Goal: Information Seeking & Learning: Learn about a topic

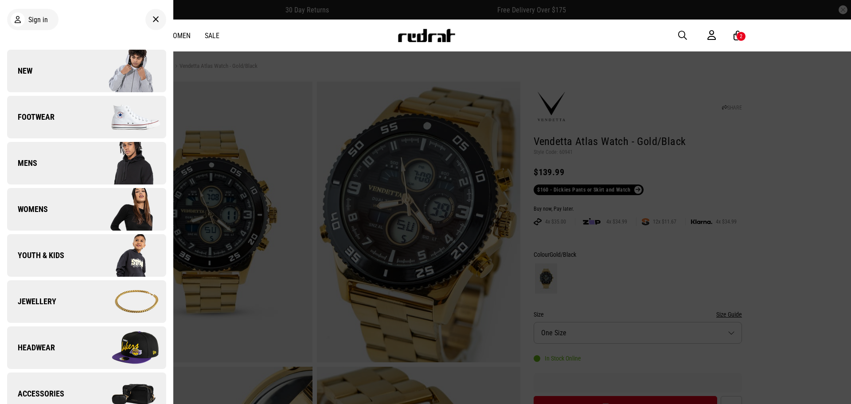
drag, startPoint x: 61, startPoint y: 77, endPoint x: 138, endPoint y: 77, distance: 77.1
click at [61, 77] on link "New" at bounding box center [86, 71] width 159 height 43
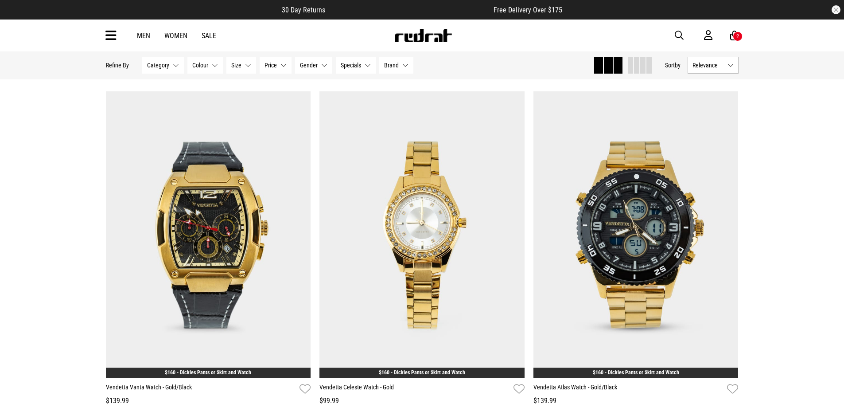
click at [629, 66] on span at bounding box center [630, 65] width 5 height 17
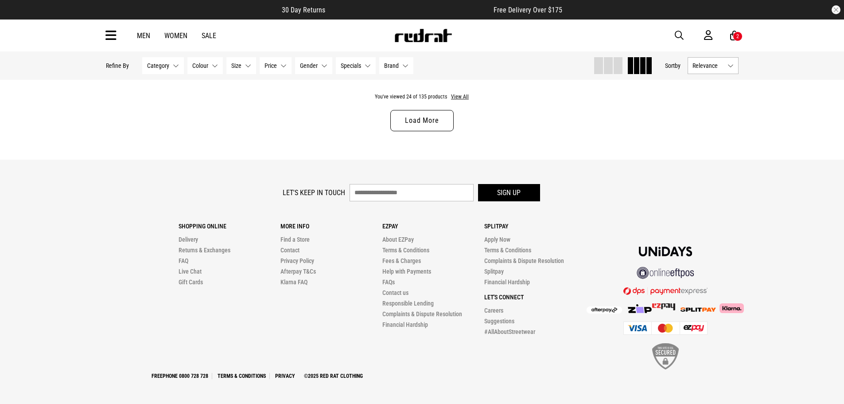
scroll to position [1760, 0]
click at [729, 67] on button "Relevance" at bounding box center [713, 65] width 51 height 17
click at [727, 87] on li "Newest" at bounding box center [713, 82] width 50 height 16
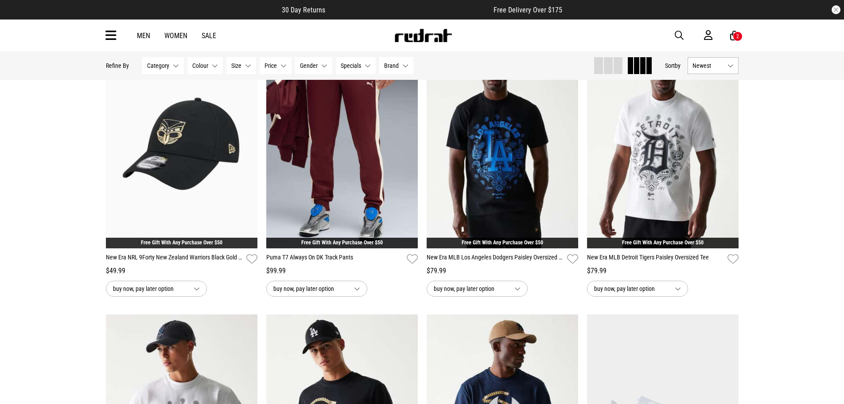
scroll to position [0, 0]
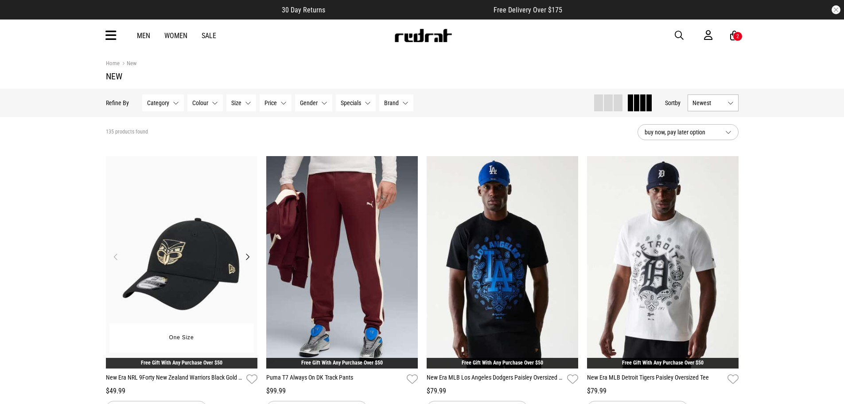
click at [248, 258] on button "Next" at bounding box center [247, 256] width 11 height 11
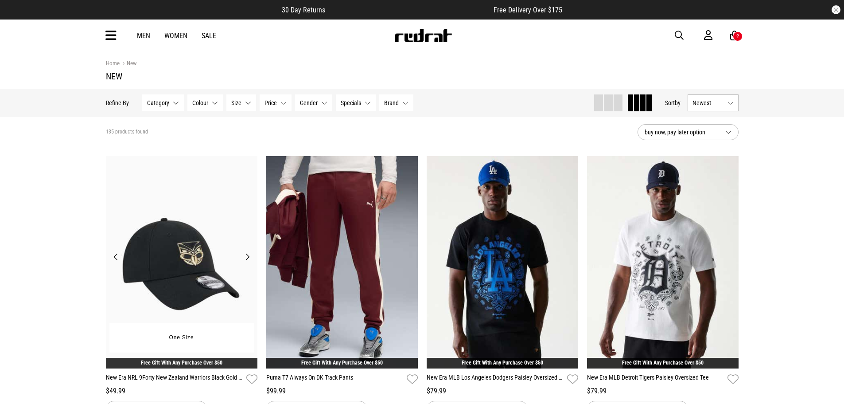
click at [248, 258] on button "Next" at bounding box center [247, 256] width 11 height 11
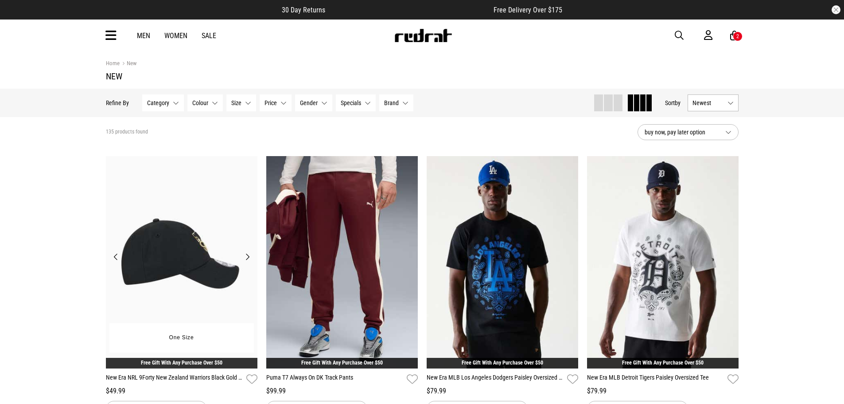
click at [248, 258] on button "Next" at bounding box center [247, 256] width 11 height 11
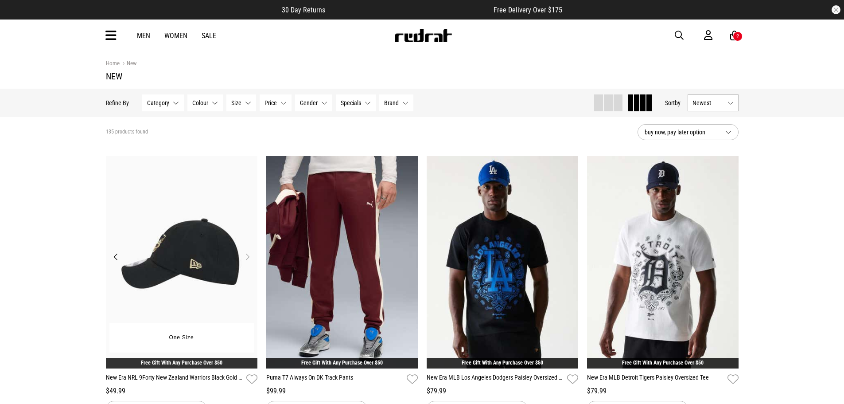
click at [248, 258] on button "Next" at bounding box center [247, 256] width 11 height 11
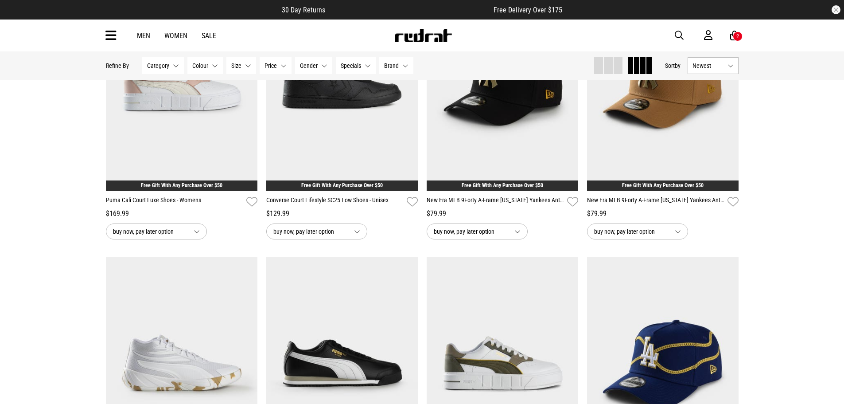
scroll to position [576, 0]
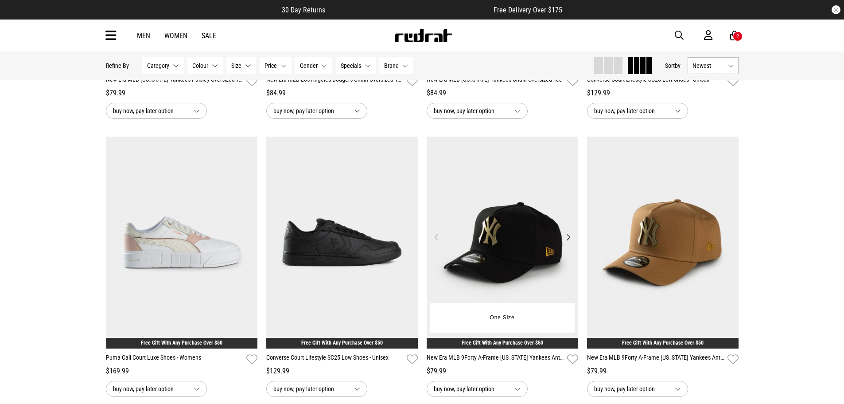
click at [570, 242] on button "Next" at bounding box center [568, 237] width 11 height 11
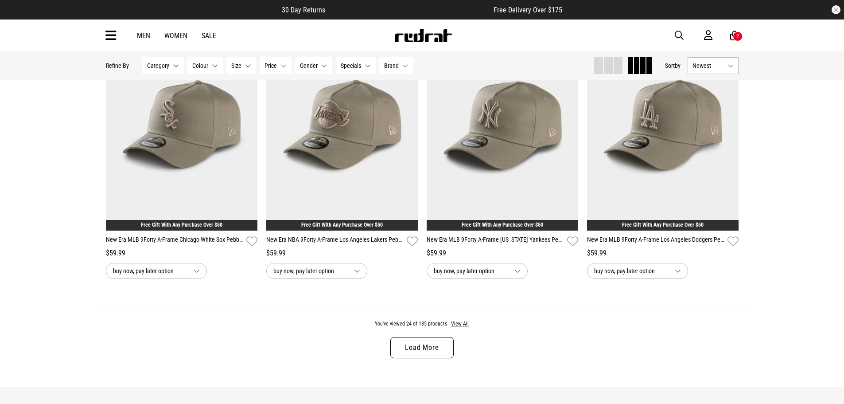
scroll to position [1551, 0]
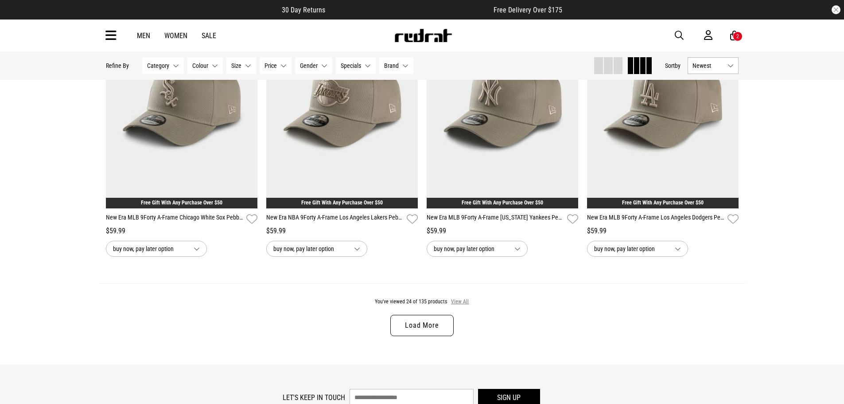
click at [463, 305] on button "View All" at bounding box center [460, 302] width 19 height 8
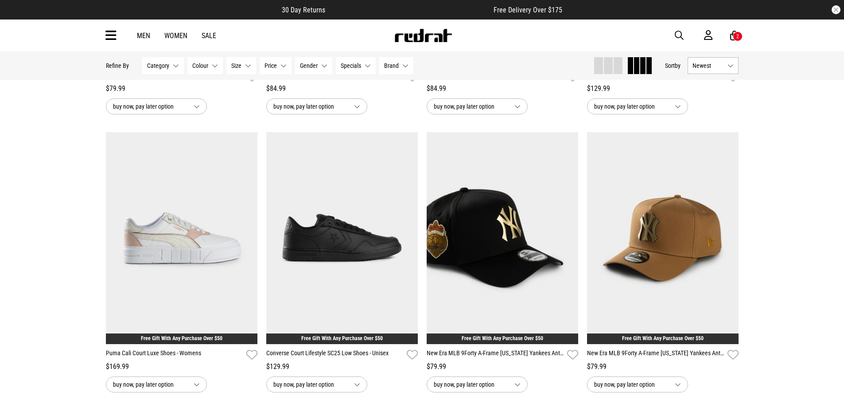
scroll to position [576, 0]
